Goal: Find contact information: Obtain details needed to contact an individual or organization

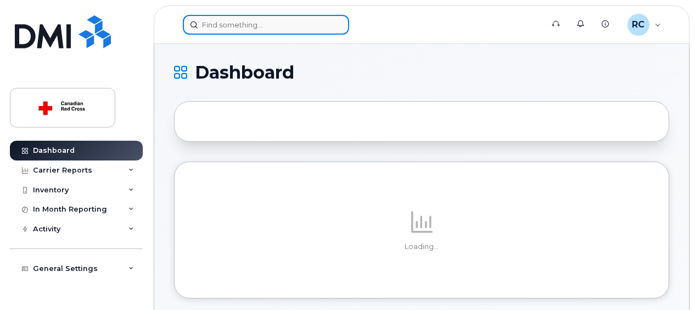
click at [238, 31] on input at bounding box center [266, 25] width 166 height 20
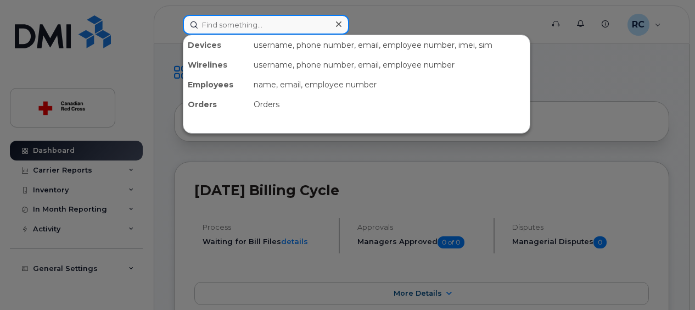
paste input "[PERSON_NAME]"
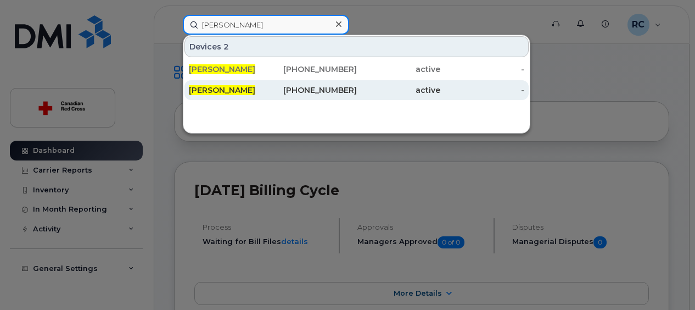
type input "[PERSON_NAME]"
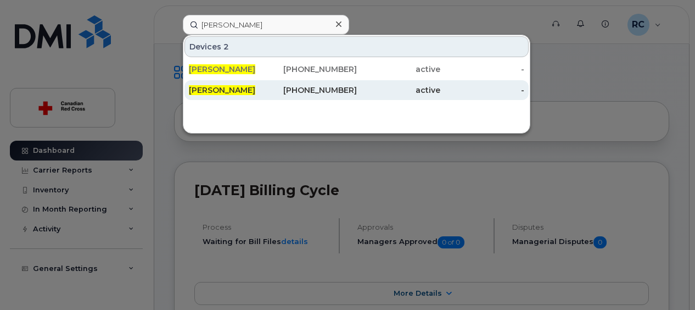
click at [302, 94] on div "204-583-6285" at bounding box center [315, 90] width 84 height 11
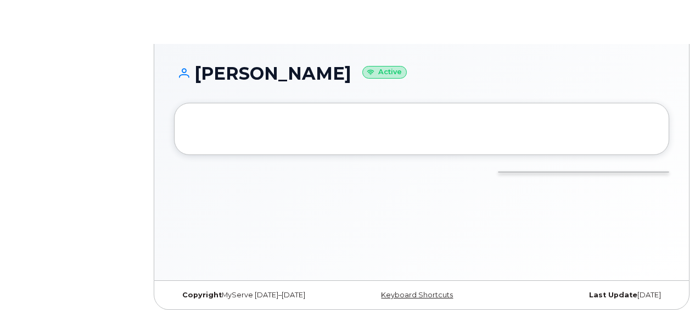
click at [305, 68] on h1 "Cody Bourdages Active" at bounding box center [421, 73] width 495 height 19
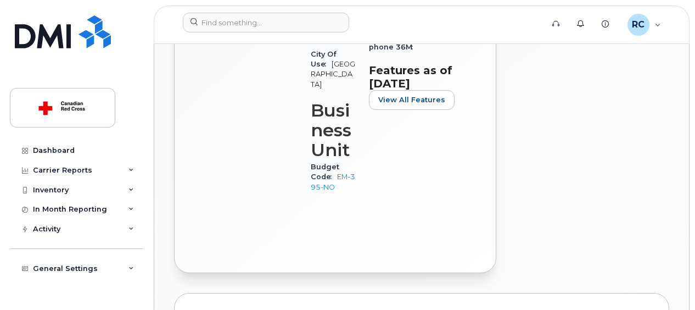
scroll to position [813, 0]
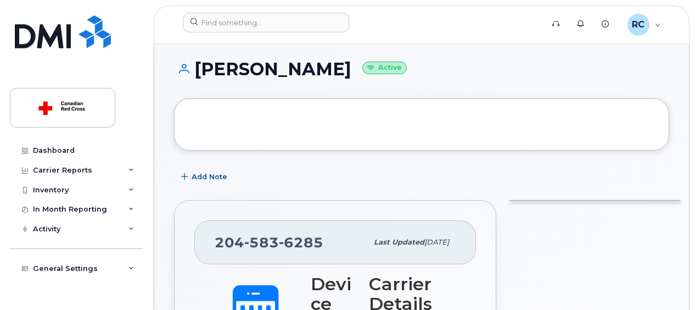
scroll to position [0, 0]
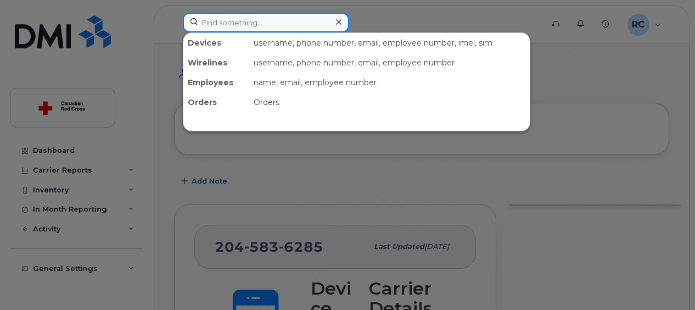
click at [276, 16] on input at bounding box center [266, 23] width 166 height 20
paste input "[PERSON_NAME]"
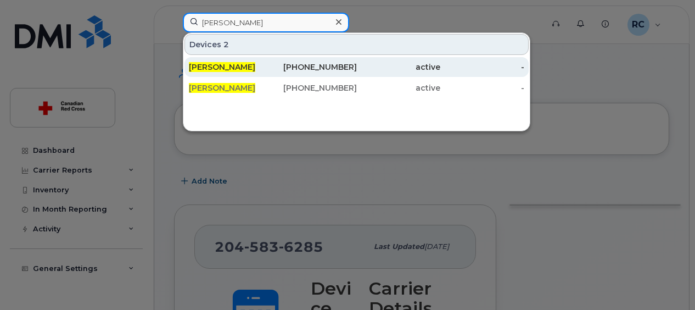
type input "[PERSON_NAME]"
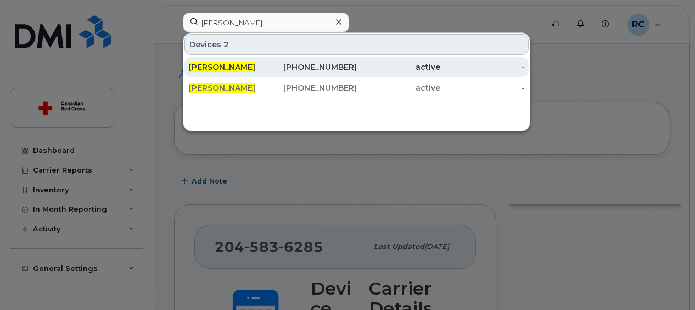
click at [330, 68] on div "[PHONE_NUMBER]" at bounding box center [315, 67] width 84 height 11
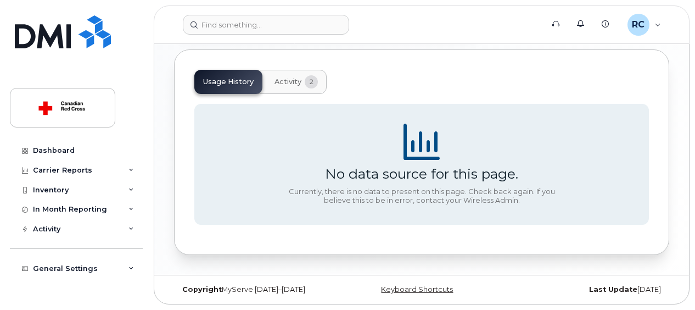
scroll to position [264, 0]
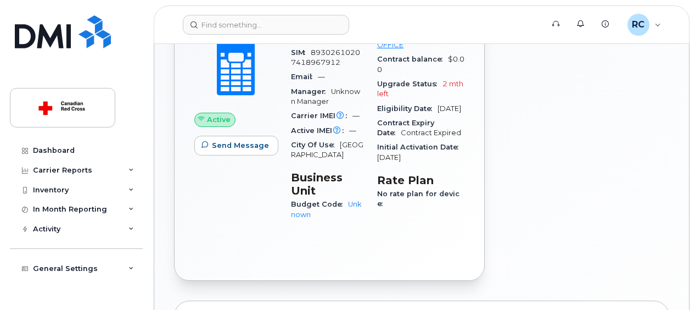
click at [693, 40] on body "Support Alerts Knowledge Base RC Rishi Chauhan Read Only English Français Sign …" at bounding box center [347, 148] width 695 height 825
click at [694, 40] on body "Support Alerts Knowledge Base RC Rishi Chauhan Read Only English Français Sign …" at bounding box center [347, 148] width 695 height 825
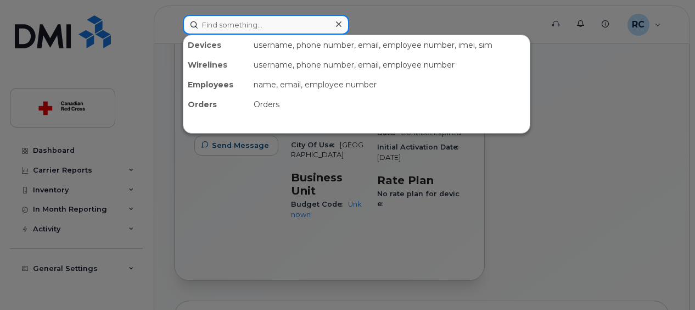
click at [302, 23] on input at bounding box center [266, 25] width 166 height 20
paste input "[PERSON_NAME]"
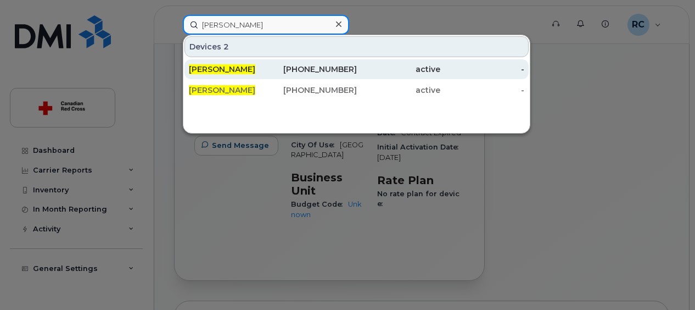
type input "[PERSON_NAME]"
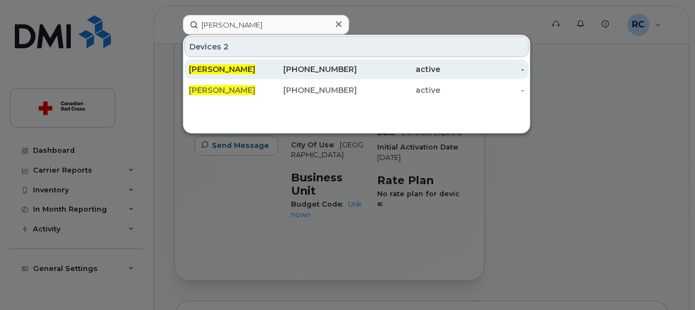
click at [321, 72] on div "[PHONE_NUMBER]" at bounding box center [315, 69] width 84 height 11
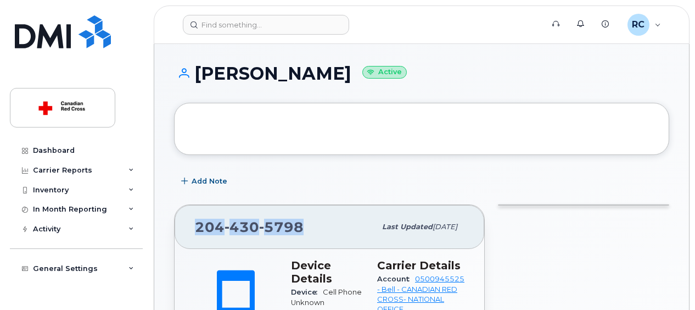
drag, startPoint x: 306, startPoint y: 228, endPoint x: 194, endPoint y: 222, distance: 112.2
click at [194, 222] on div "[PHONE_NUMBER] Last updated [DATE]" at bounding box center [330, 227] width 310 height 44
copy span "[PHONE_NUMBER]"
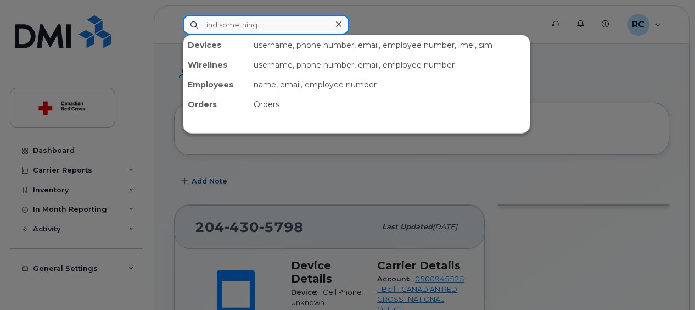
click at [283, 23] on input at bounding box center [266, 25] width 166 height 20
paste input "2044305798"
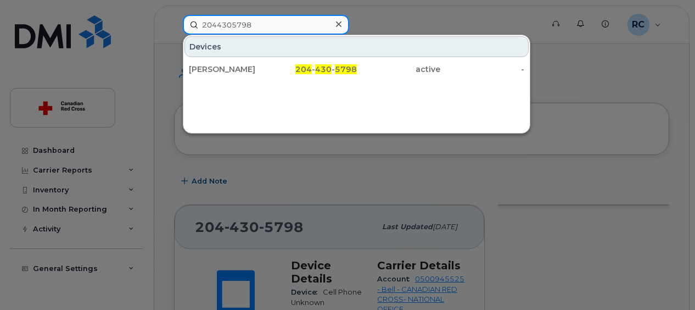
click at [269, 26] on input "2044305798" at bounding box center [266, 25] width 166 height 20
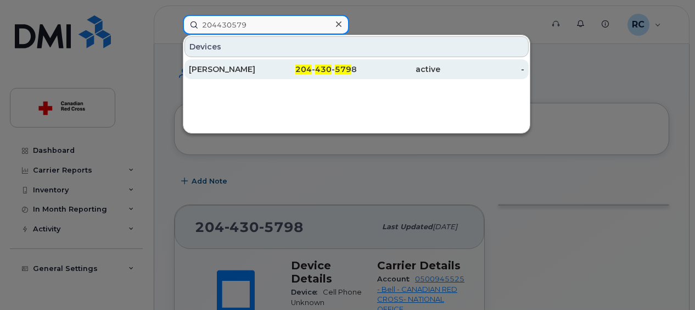
type input "204430579"
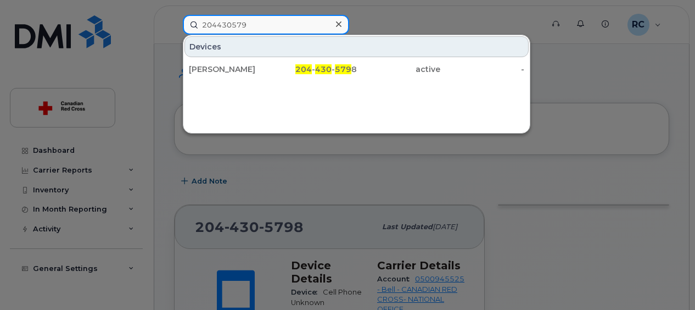
click at [259, 19] on input "204430579" at bounding box center [266, 25] width 166 height 20
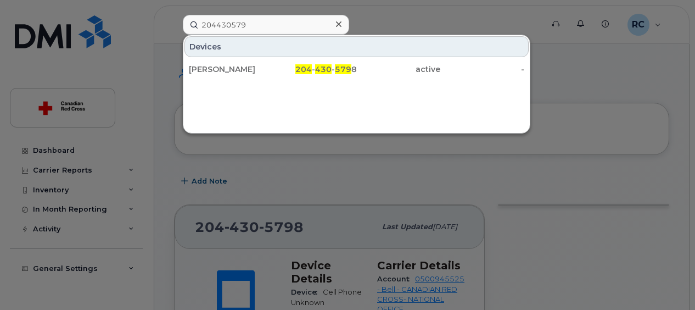
click at [338, 23] on icon at bounding box center [338, 23] width 5 height 5
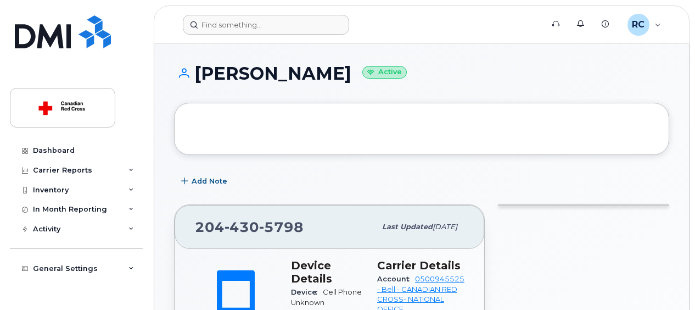
drag, startPoint x: 200, startPoint y: 70, endPoint x: 343, endPoint y: 83, distance: 143.4
click at [343, 83] on div "Cody Bourdages Active" at bounding box center [421, 83] width 495 height 39
copy h1 "[PERSON_NAME]"
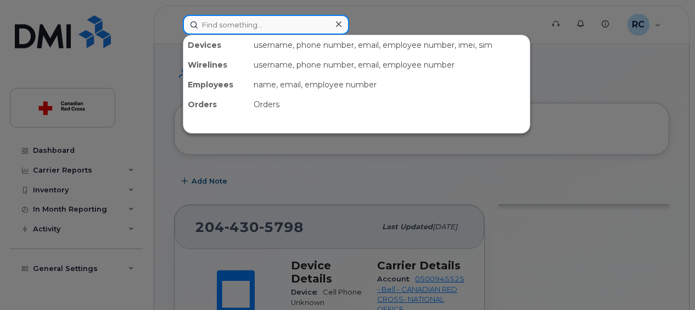
click at [287, 20] on input at bounding box center [266, 25] width 166 height 20
paste input "Cody Bourdages"
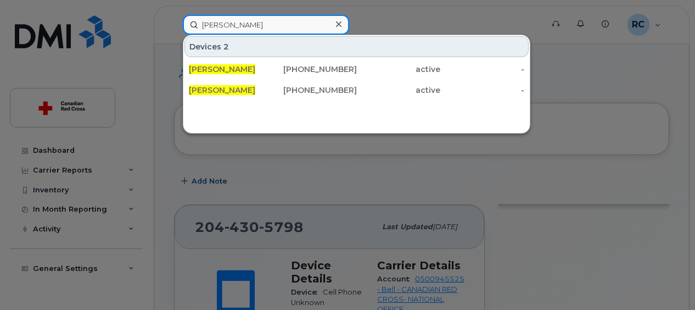
type input "Cody Bourdages"
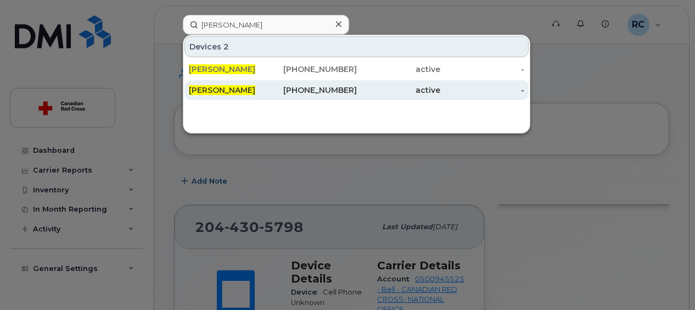
click at [304, 86] on div "204-583-6285" at bounding box center [315, 90] width 84 height 11
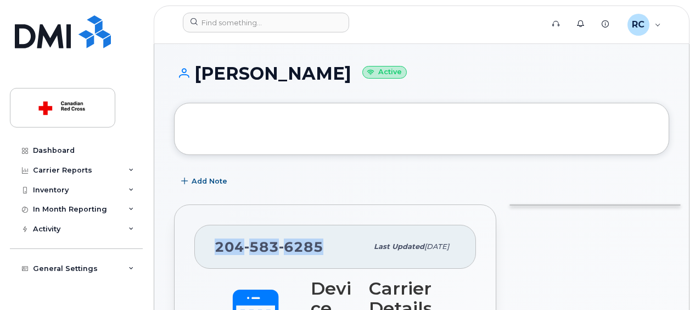
drag, startPoint x: 325, startPoint y: 246, endPoint x: 200, endPoint y: 248, distance: 125.2
click at [200, 248] on div "[PHONE_NUMBER] Last updated [DATE]" at bounding box center [335, 247] width 282 height 44
copy span "[PHONE_NUMBER]"
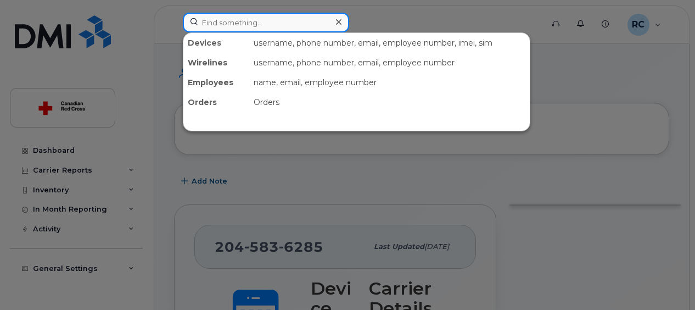
click at [253, 21] on input at bounding box center [266, 23] width 166 height 20
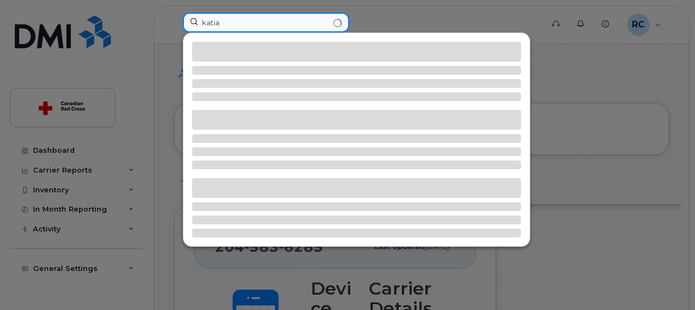
type input "katia"
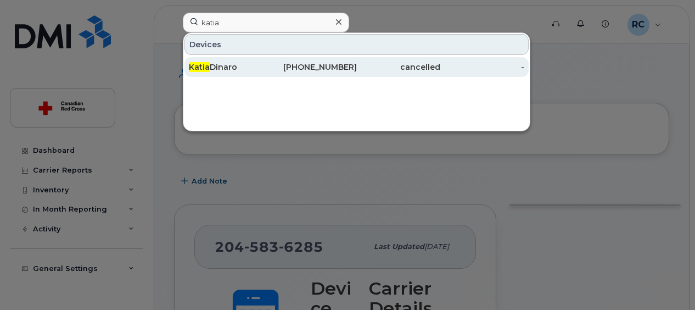
click at [219, 67] on div "Katia Dinaro" at bounding box center [231, 67] width 84 height 11
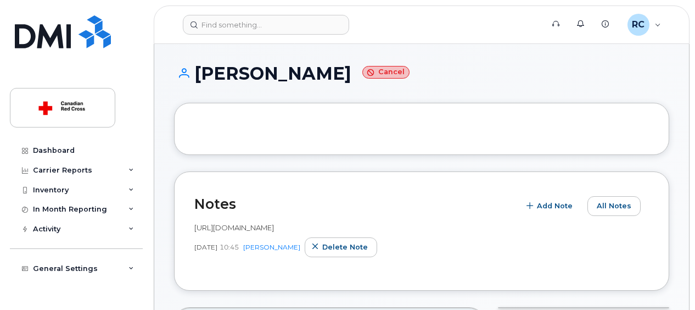
scroll to position [271, 0]
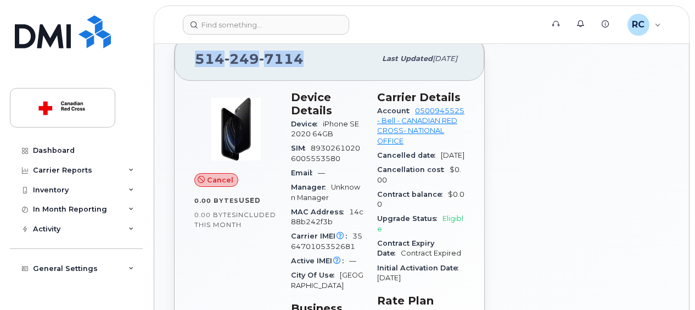
drag, startPoint x: 306, startPoint y: 54, endPoint x: 195, endPoint y: 65, distance: 111.5
click at [195, 65] on div "514 249 7114" at bounding box center [285, 58] width 181 height 23
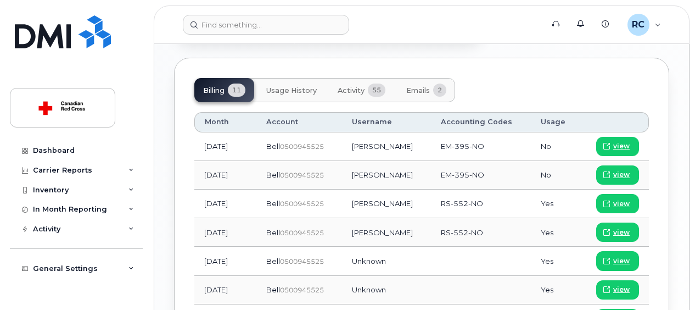
scroll to position [644, 0]
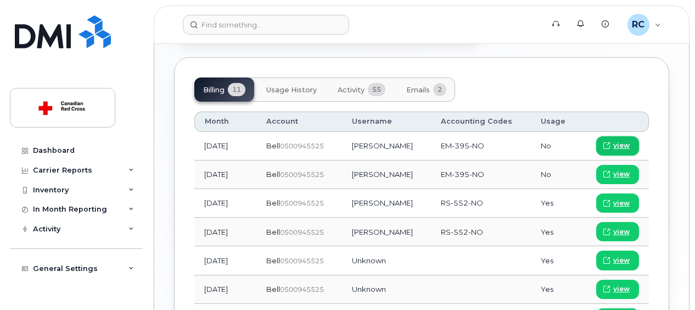
click at [627, 150] on span "view" at bounding box center [621, 146] width 16 height 10
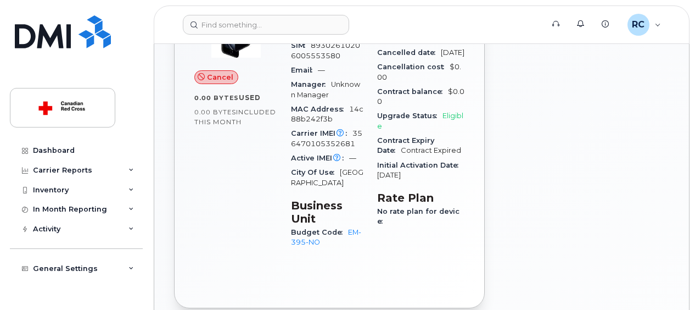
click at [613, 162] on div at bounding box center [584, 121] width 185 height 388
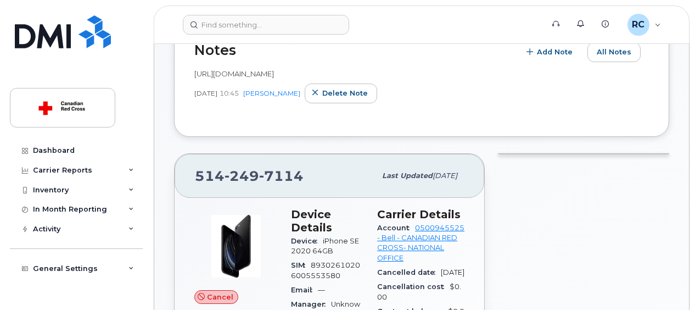
scroll to position [132, 0]
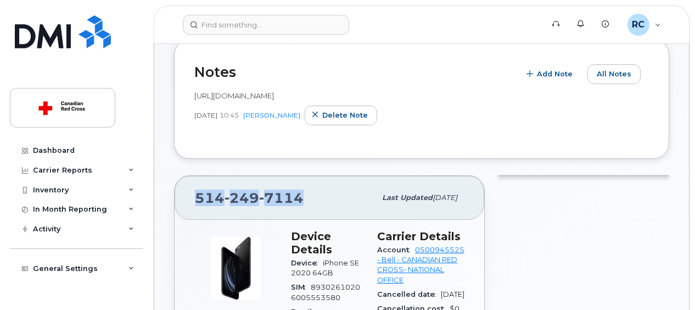
drag, startPoint x: 302, startPoint y: 200, endPoint x: 189, endPoint y: 200, distance: 113.1
click at [189, 200] on div "514 249 7114 Last updated Jul 11, 2025" at bounding box center [330, 198] width 310 height 44
copy span "514 249 7114"
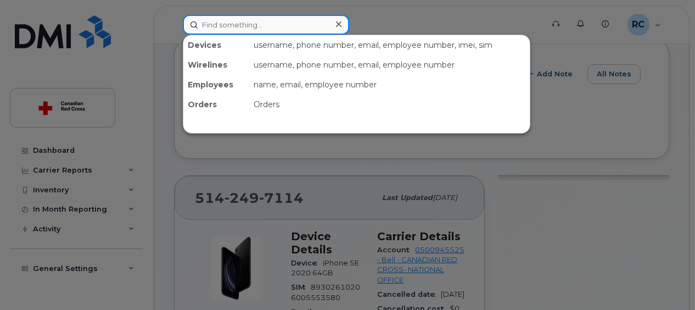
click at [291, 21] on input at bounding box center [266, 25] width 166 height 20
paste input "[PERSON_NAME]"
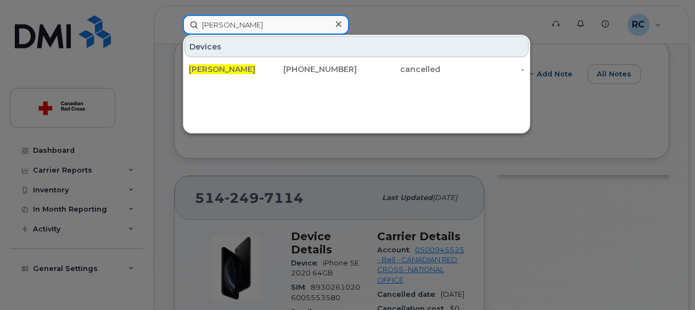
type input "[PERSON_NAME]"
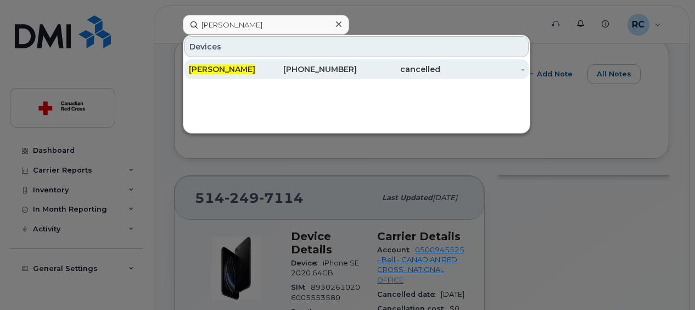
click at [347, 71] on div "514-249-6911" at bounding box center [315, 69] width 84 height 11
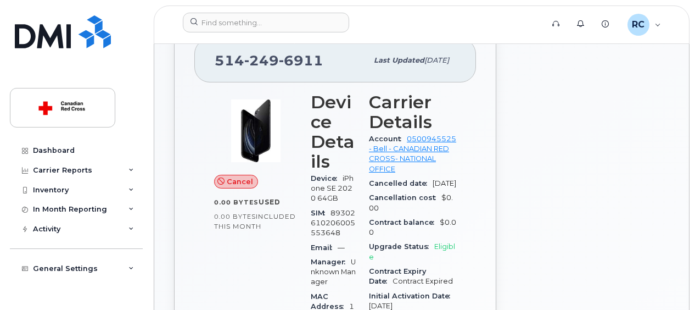
scroll to position [275, 0]
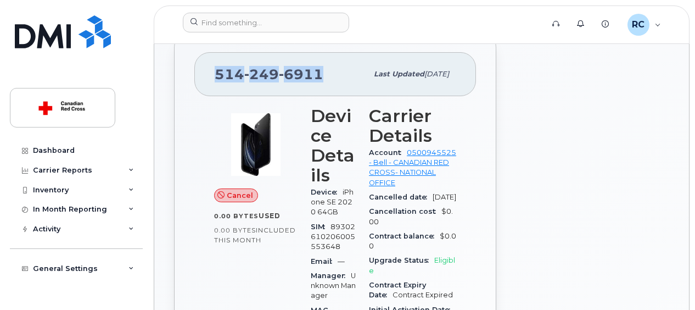
drag, startPoint x: 325, startPoint y: 70, endPoint x: 212, endPoint y: 70, distance: 112.6
click at [212, 70] on div "[PHONE_NUMBER] Last updated [DATE]" at bounding box center [335, 74] width 282 height 44
copy span "[PHONE_NUMBER]"
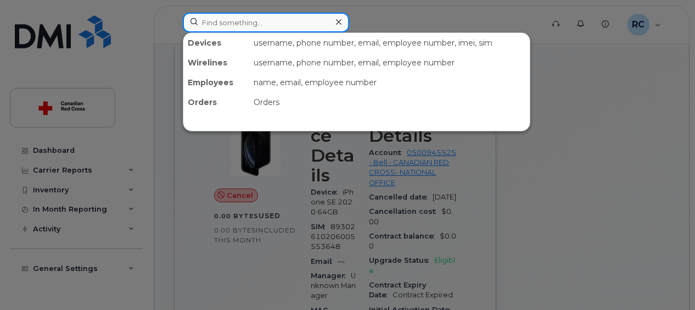
click at [292, 19] on input at bounding box center [266, 23] width 166 height 20
paste input "Michelle Marteleira"
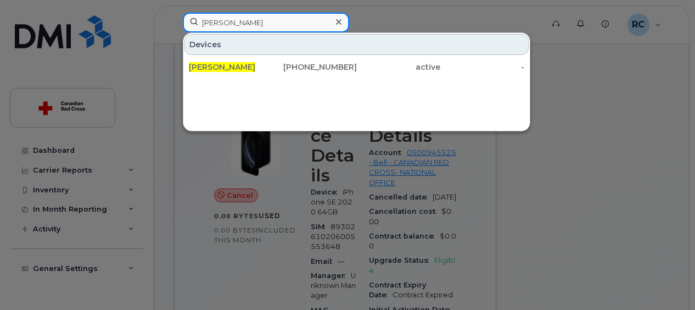
type input "Michelle Marteleira"
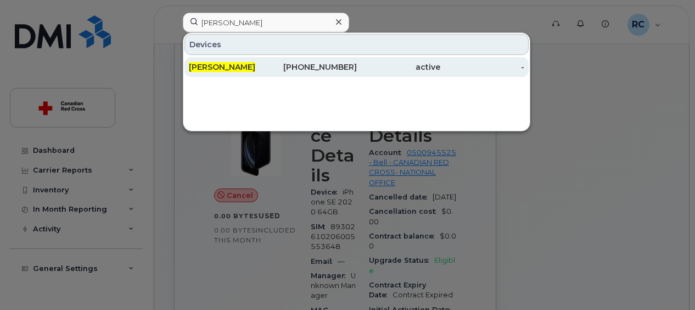
click at [322, 71] on div "613-371-8147" at bounding box center [315, 67] width 84 height 20
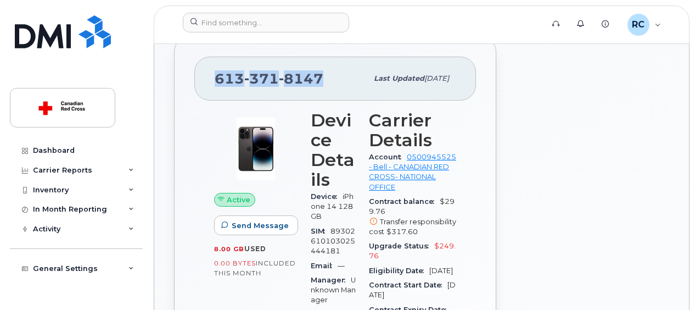
drag, startPoint x: 327, startPoint y: 78, endPoint x: 216, endPoint y: 79, distance: 110.4
click at [216, 79] on div "613 371 8147" at bounding box center [291, 78] width 153 height 23
copy span "613 371 8147"
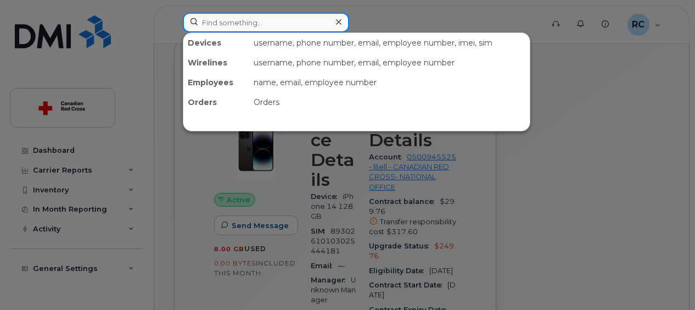
click at [326, 16] on input at bounding box center [266, 23] width 166 height 20
paste input "[PERSON_NAME] [PERSON_NAME]"
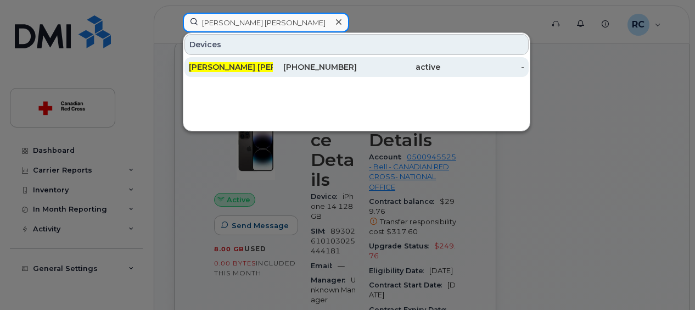
type input "[PERSON_NAME] [PERSON_NAME]"
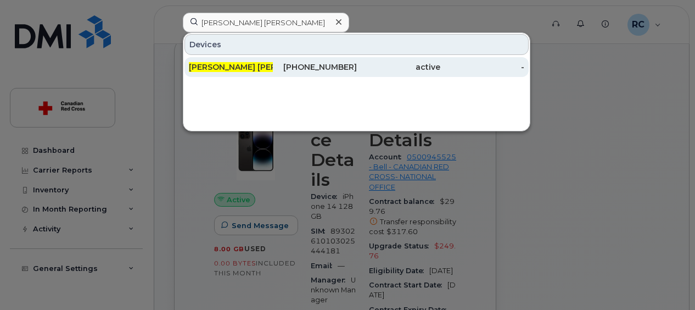
click at [293, 63] on div "[PHONE_NUMBER]" at bounding box center [315, 67] width 84 height 11
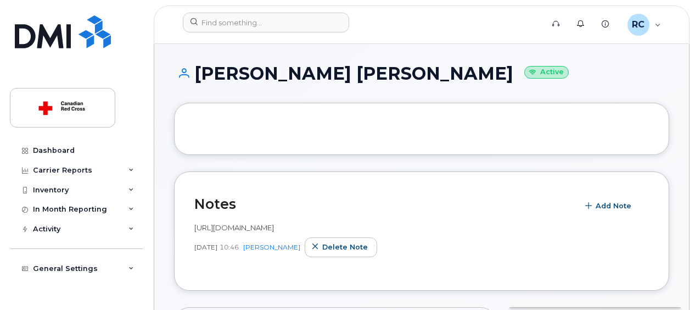
scroll to position [271, 0]
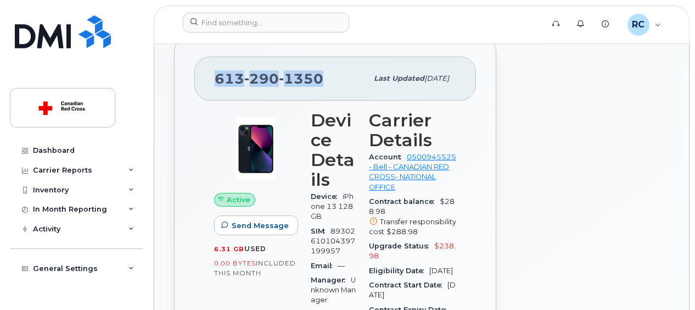
drag, startPoint x: 323, startPoint y: 76, endPoint x: 213, endPoint y: 76, distance: 110.4
click at [213, 76] on div "613 290 1350 Last updated Aug 20, 2025" at bounding box center [335, 79] width 282 height 44
copy span "613 290 1350"
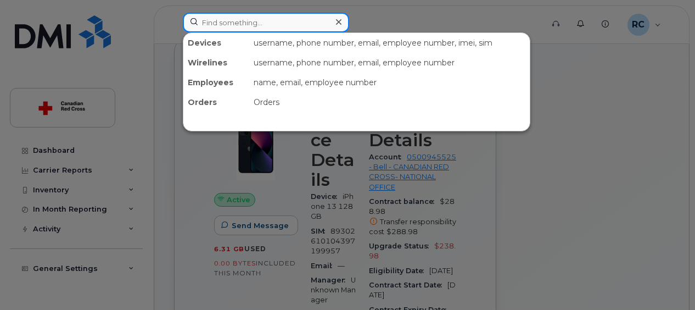
click at [293, 24] on input at bounding box center [266, 23] width 166 height 20
paste input "Pamela Riley"
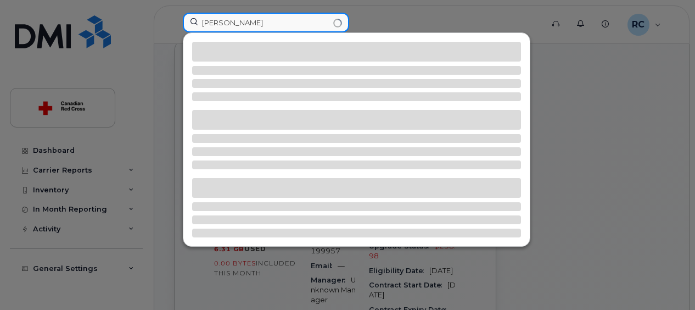
type input "Pamela Riley"
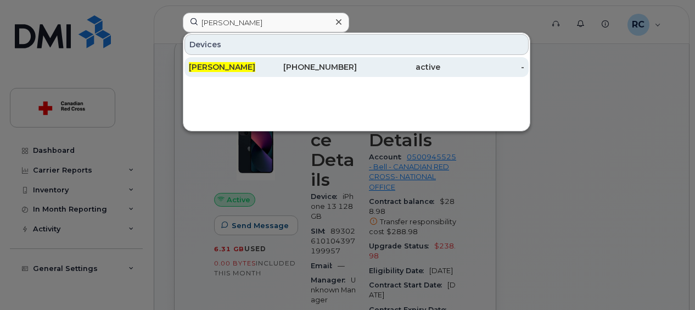
click at [206, 63] on span "Pamela Riley" at bounding box center [222, 67] width 66 height 10
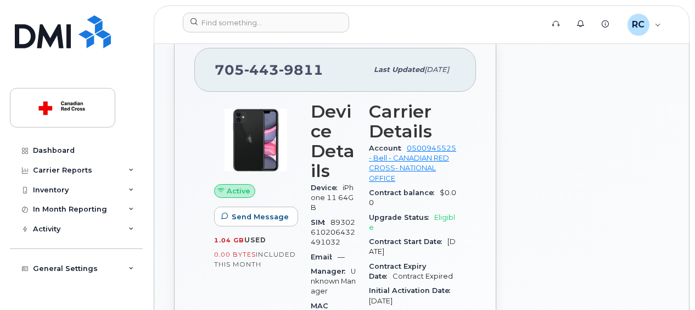
scroll to position [276, 0]
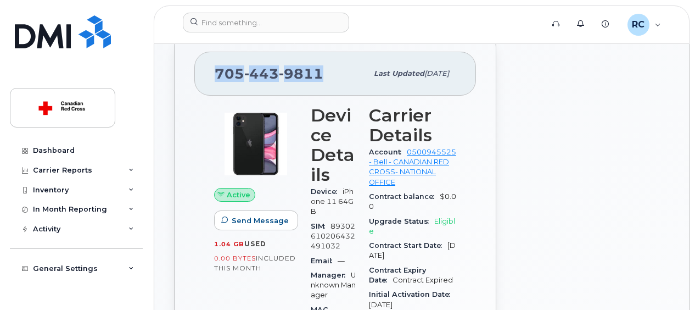
drag, startPoint x: 319, startPoint y: 72, endPoint x: 213, endPoint y: 73, distance: 106.5
click at [213, 73] on div "[PHONE_NUMBER] Last updated [DATE]" at bounding box center [335, 74] width 282 height 44
copy span "[PHONE_NUMBER]"
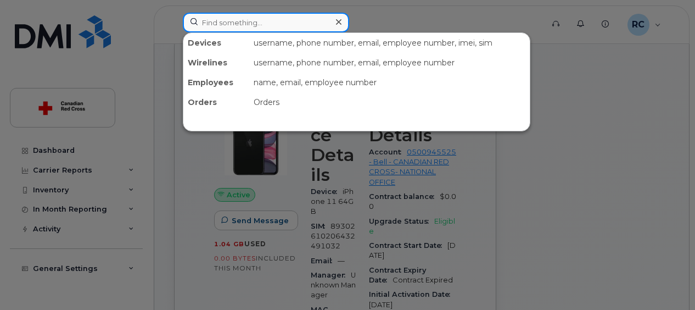
click at [284, 22] on input at bounding box center [266, 23] width 166 height 20
paste input "Elie Haddad"
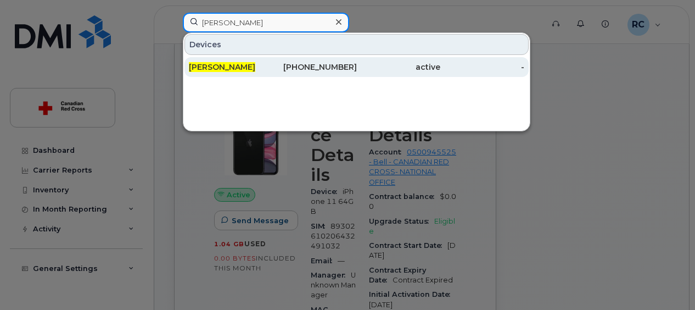
type input "Elie Haddad"
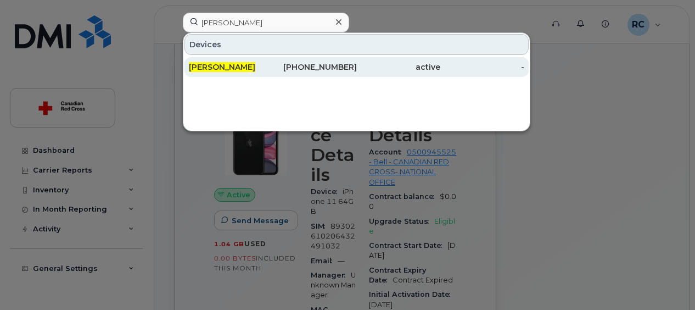
click at [220, 67] on span "[PERSON_NAME]" at bounding box center [222, 67] width 66 height 10
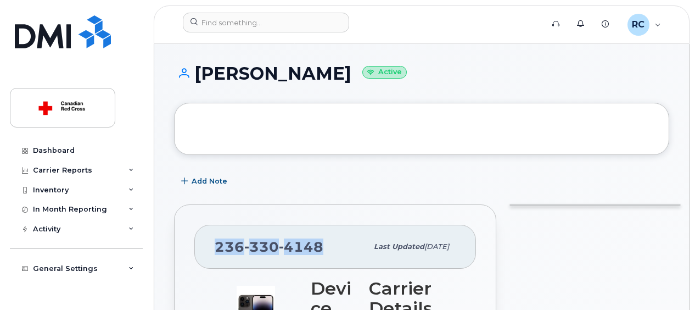
drag, startPoint x: 322, startPoint y: 241, endPoint x: 201, endPoint y: 237, distance: 120.9
click at [201, 237] on div "[PHONE_NUMBER] Last updated [DATE]" at bounding box center [335, 247] width 282 height 44
copy span "[PHONE_NUMBER]"
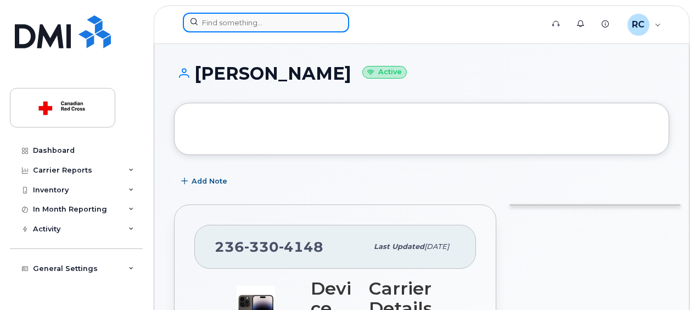
click at [240, 18] on input at bounding box center [266, 23] width 166 height 20
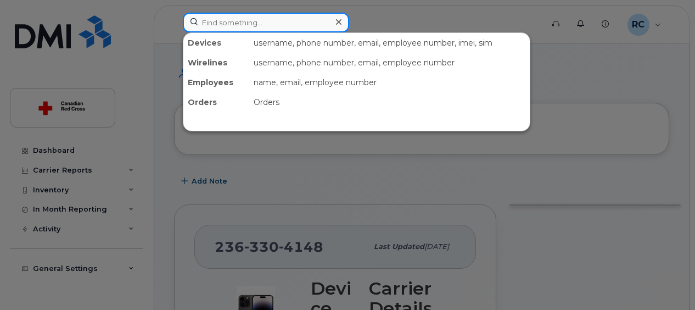
paste input "[PERSON_NAME]"
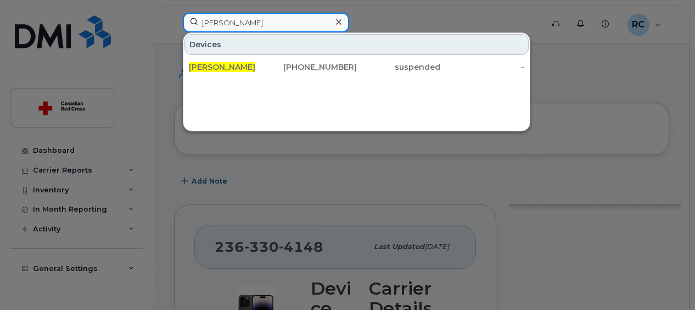
type input "Renata Hindle"
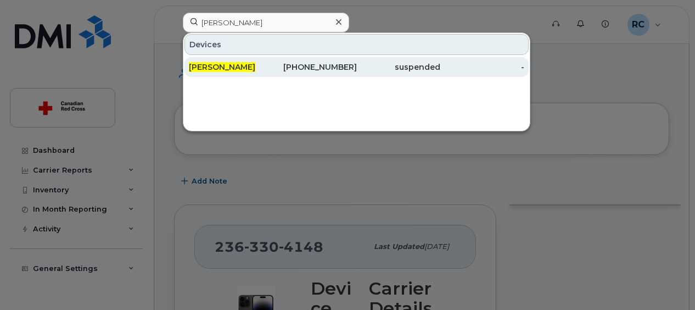
click at [312, 64] on div "236-464-5171" at bounding box center [315, 67] width 84 height 11
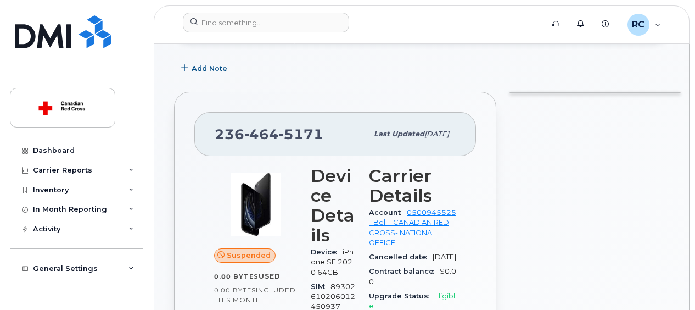
scroll to position [154, 0]
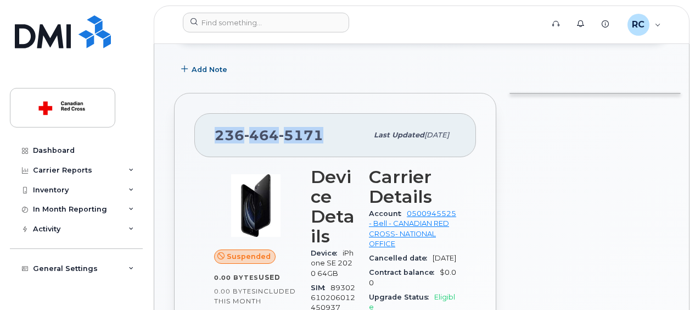
drag, startPoint x: 214, startPoint y: 133, endPoint x: 322, endPoint y: 133, distance: 108.2
click at [322, 133] on div "236 464 5171 Last updated May 22, 2025" at bounding box center [335, 135] width 282 height 44
copy span "236 464 5171"
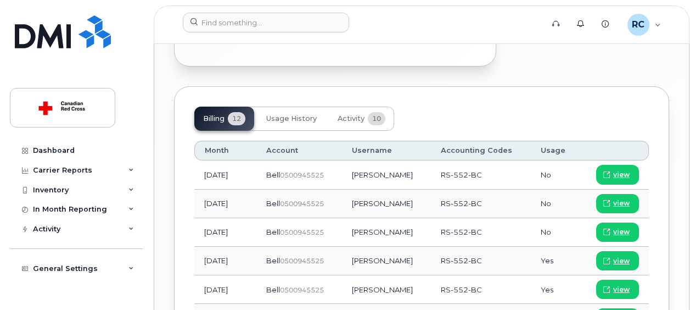
scroll to position [637, 0]
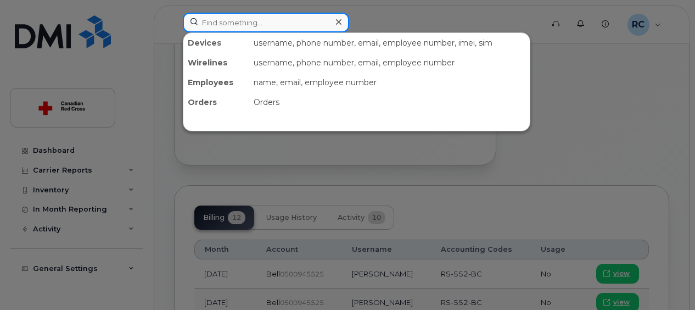
click at [248, 26] on input at bounding box center [266, 23] width 166 height 20
paste input "[PERSON_NAME]"
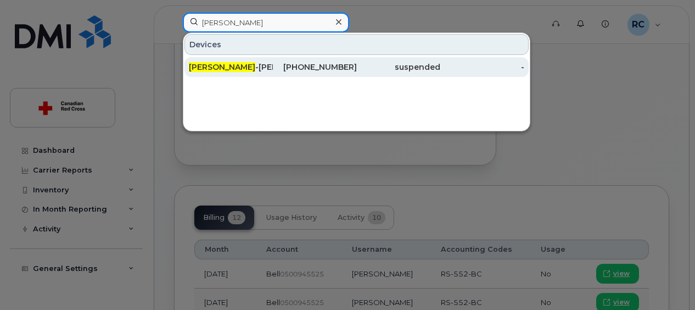
type input "Traci"
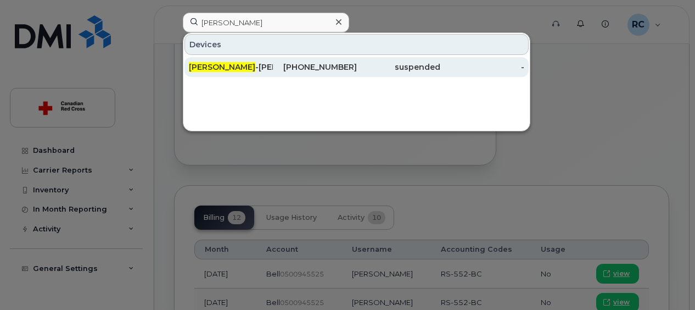
click at [247, 69] on div "Traci -Lee Rickerby" at bounding box center [231, 67] width 84 height 11
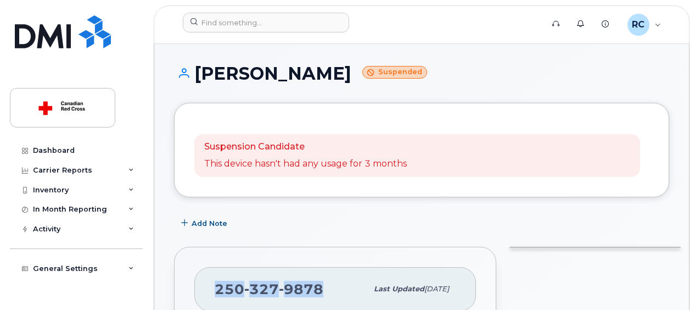
drag, startPoint x: 215, startPoint y: 284, endPoint x: 323, endPoint y: 282, distance: 107.7
click at [323, 282] on div "[PHONE_NUMBER]" at bounding box center [291, 288] width 153 height 23
copy span "[PHONE_NUMBER]"
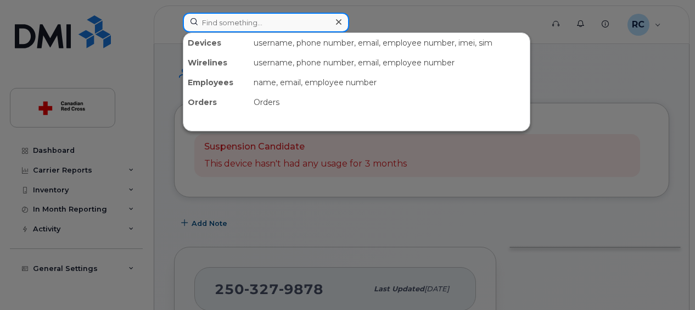
click at [290, 22] on input at bounding box center [266, 23] width 166 height 20
paste input "[PERSON_NAME]"
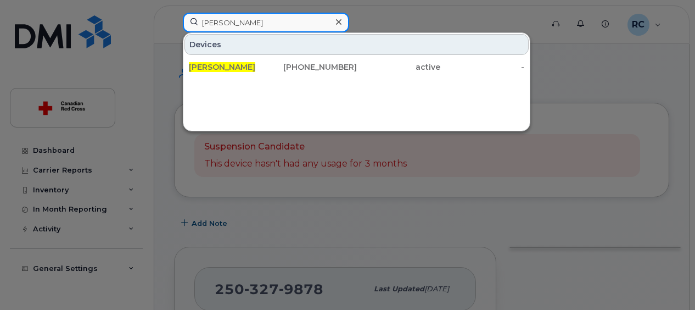
type input "[PERSON_NAME]"
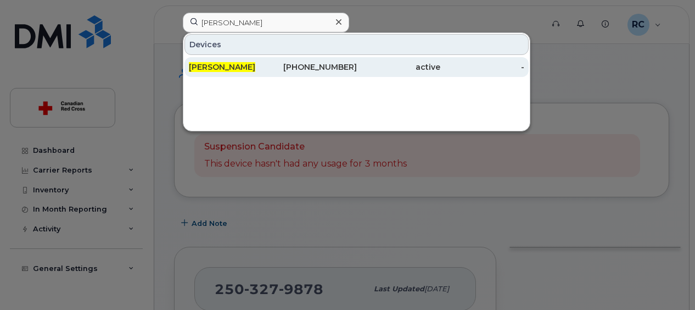
click at [236, 63] on span "[PERSON_NAME]" at bounding box center [222, 67] width 66 height 10
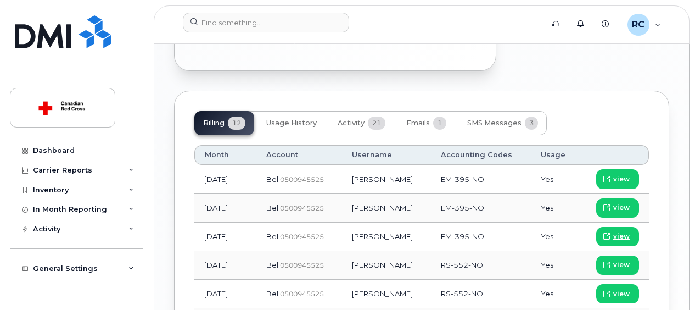
scroll to position [791, 0]
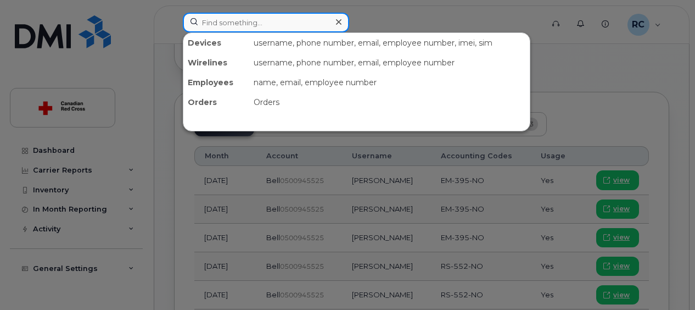
click at [299, 24] on input at bounding box center [266, 23] width 166 height 20
paste input "[PERSON_NAME] [PERSON_NAME]"
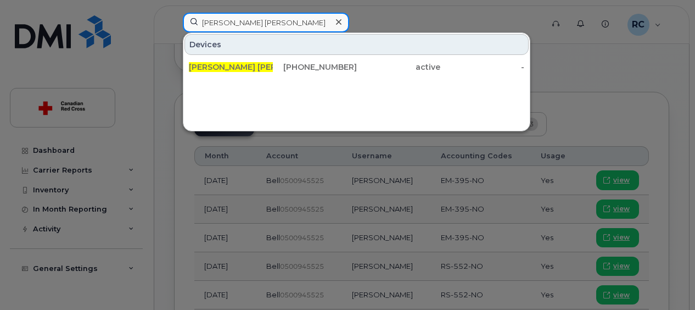
type input "[PERSON_NAME] [PERSON_NAME]"
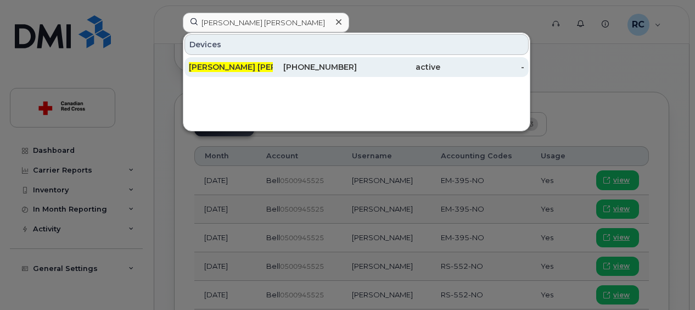
click at [235, 65] on span "[PERSON_NAME] [PERSON_NAME]" at bounding box center [256, 67] width 135 height 10
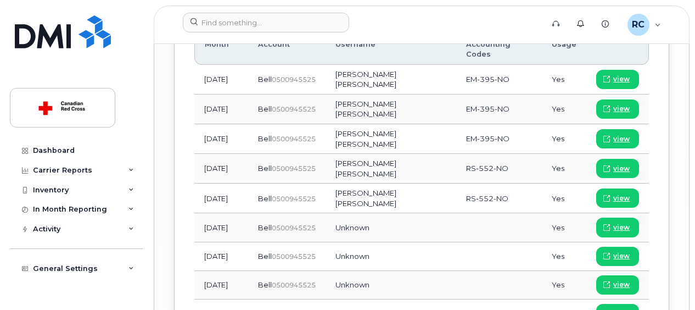
scroll to position [944, 0]
